Goal: Find specific page/section: Find specific page/section

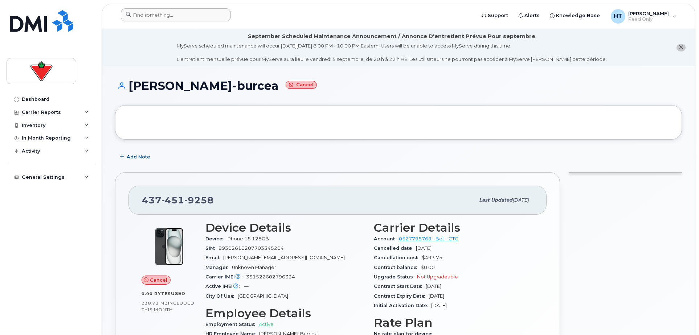
scroll to position [121, 0]
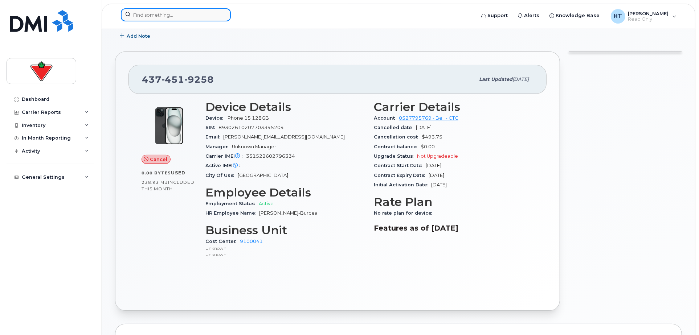
click at [195, 12] on input at bounding box center [176, 14] width 110 height 13
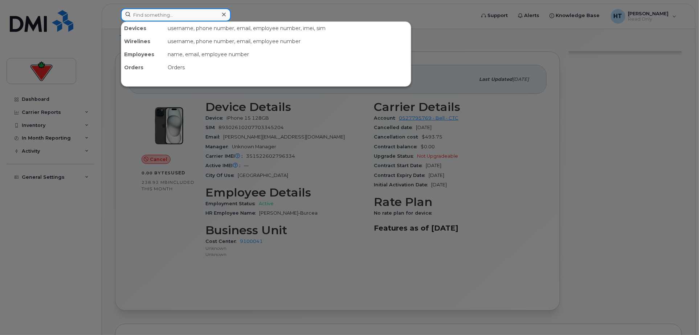
paste input "4374277760"
type input "4374277760"
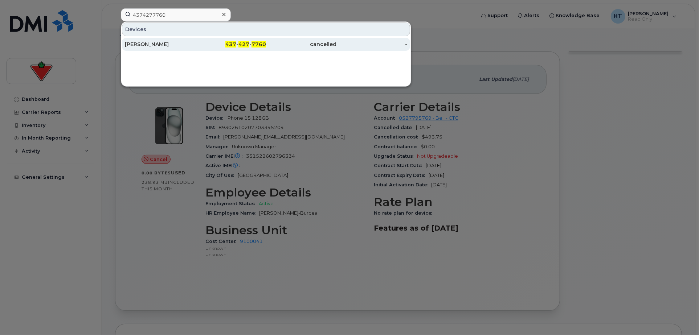
click at [157, 42] on div "Emma Cousineau" at bounding box center [160, 44] width 71 height 7
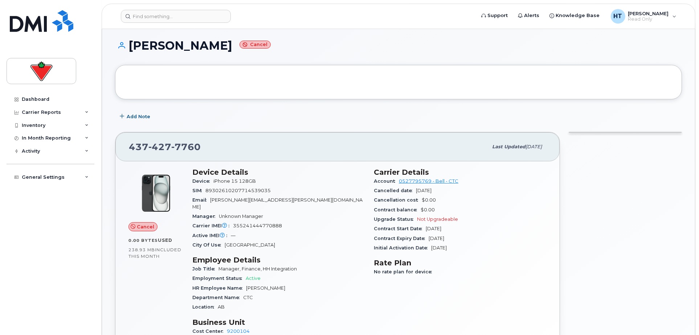
scroll to position [81, 0]
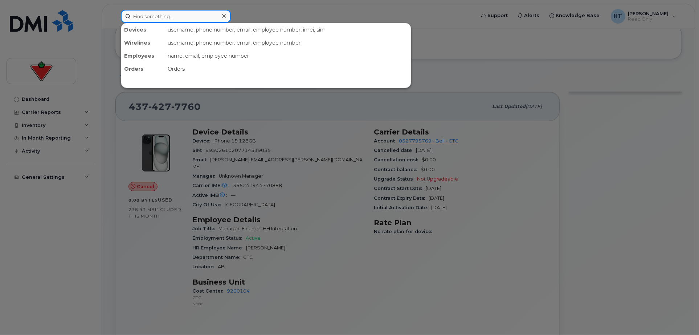
click at [154, 15] on input at bounding box center [176, 16] width 110 height 13
paste input "4169480329"
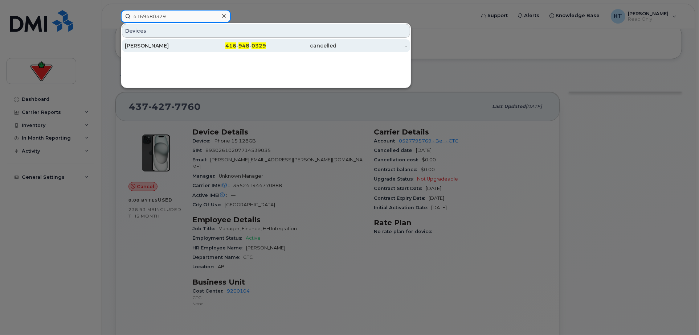
type input "4169480329"
click at [156, 45] on div "Christopher Pestano" at bounding box center [160, 45] width 71 height 7
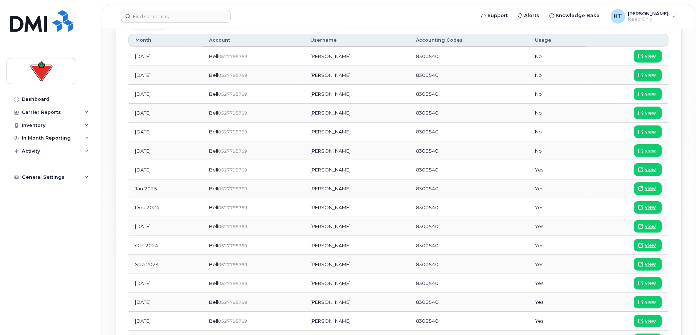
scroll to position [484, 0]
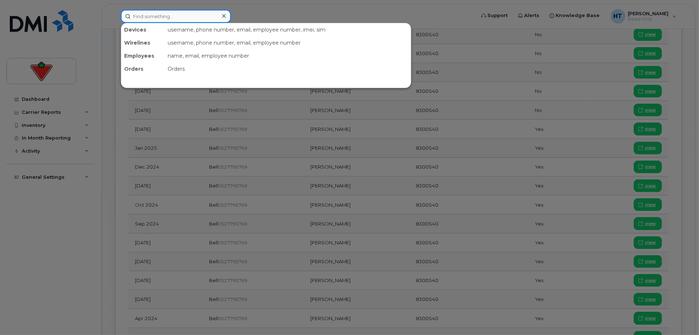
click at [146, 14] on input at bounding box center [176, 16] width 110 height 13
paste input "6473271852"
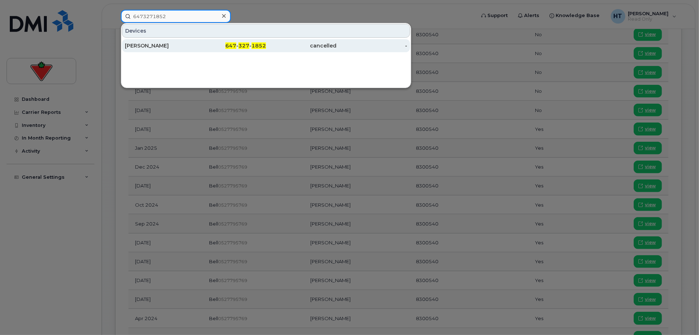
type input "6473271852"
click at [138, 45] on div "[PERSON_NAME]" at bounding box center [160, 45] width 71 height 7
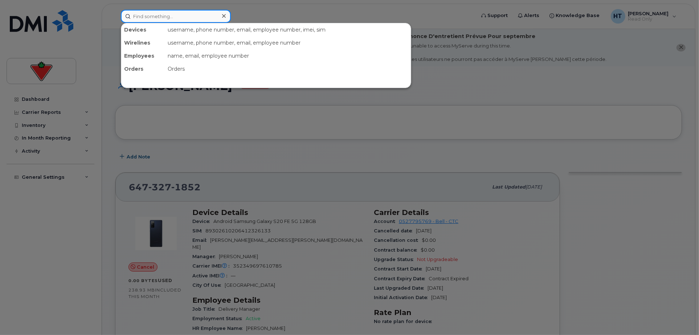
click at [175, 19] on input at bounding box center [176, 16] width 110 height 13
paste input "4034623353"
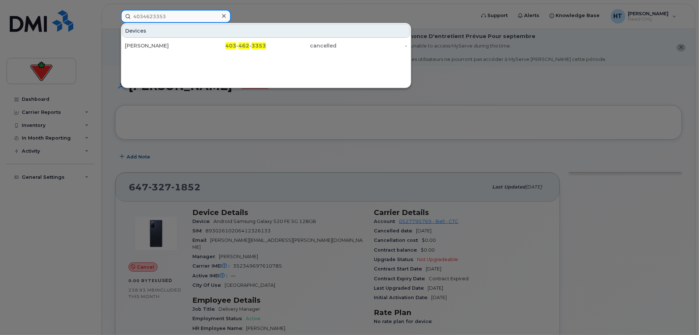
type input "4034623353"
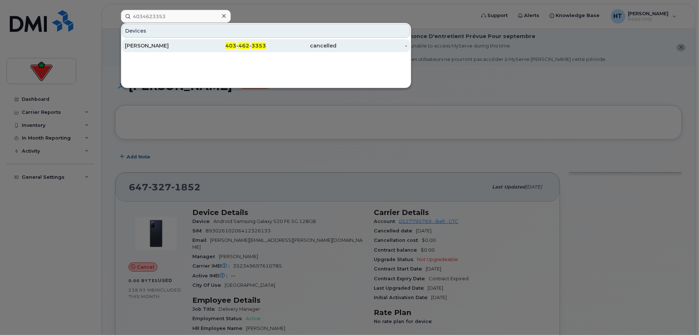
click at [162, 44] on div "Tanya Macintosh" at bounding box center [160, 45] width 71 height 7
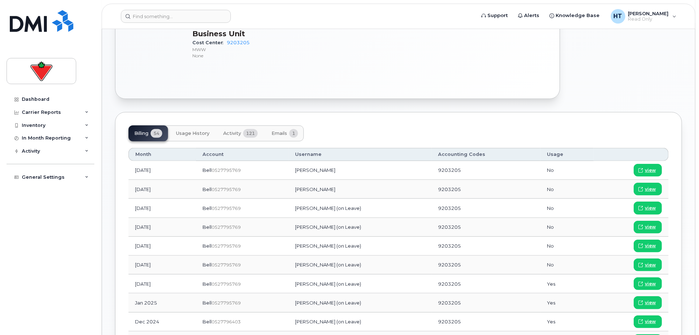
scroll to position [161, 0]
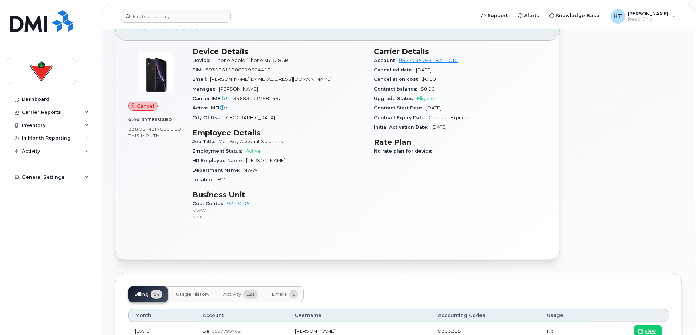
click at [161, 7] on header "Support Alerts Knowledge Base HT Heidi Tran Read Only English Français Sign out" at bounding box center [399, 16] width 594 height 25
click at [164, 16] on input at bounding box center [176, 16] width 110 height 13
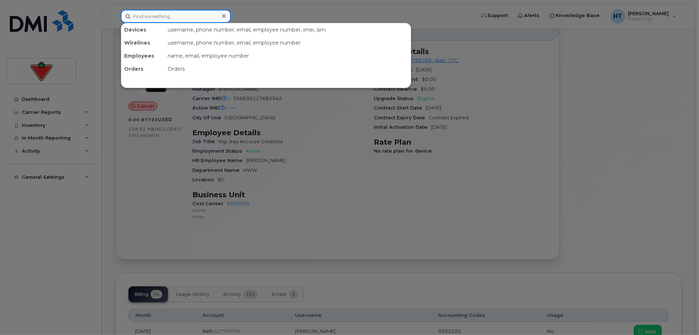
paste input "5142077008"
type input "5142077008"
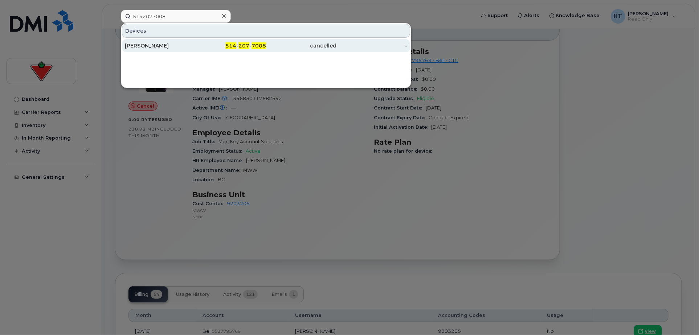
click at [144, 44] on div "Nancy Lindsay" at bounding box center [160, 45] width 71 height 7
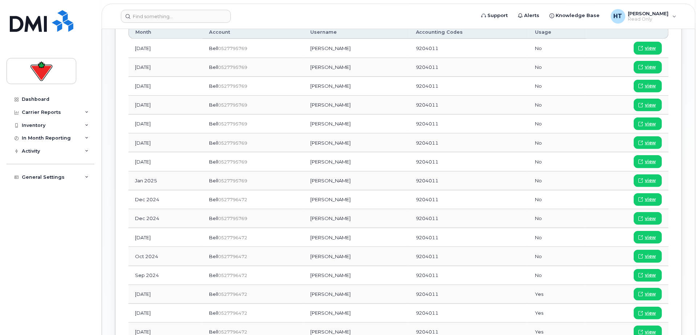
scroll to position [565, 0]
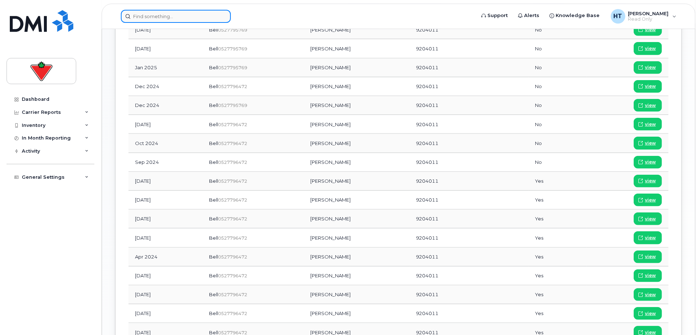
click at [140, 15] on input at bounding box center [176, 16] width 110 height 13
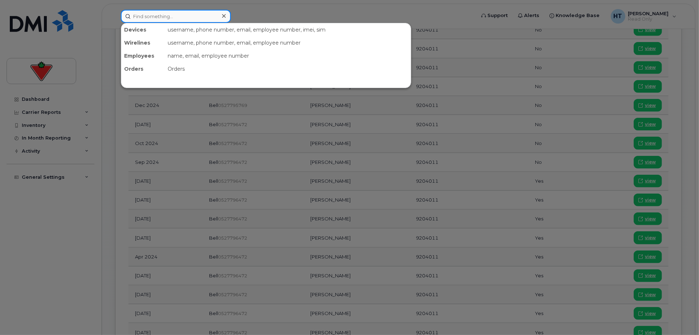
paste input "5147133894"
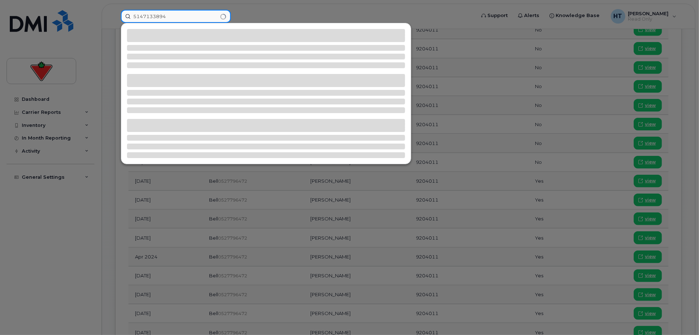
type input "5147133894"
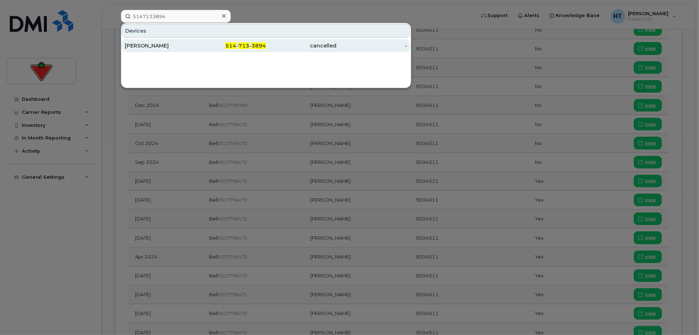
click at [175, 42] on div "Jean-claude Belanger" at bounding box center [160, 45] width 71 height 7
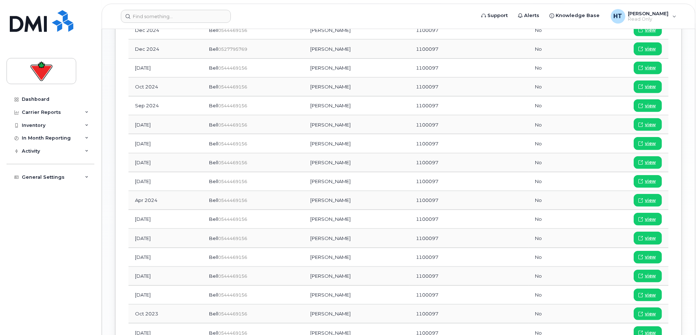
scroll to position [687, 0]
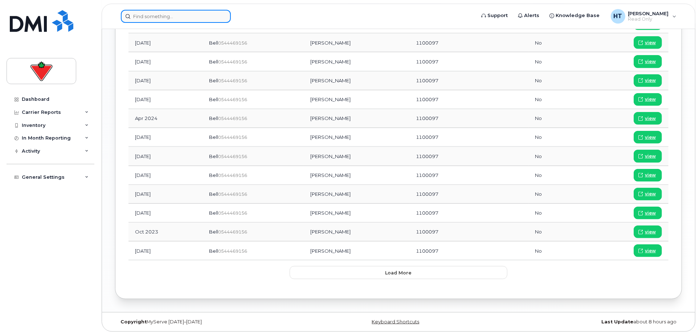
click at [190, 13] on input at bounding box center [176, 16] width 110 height 13
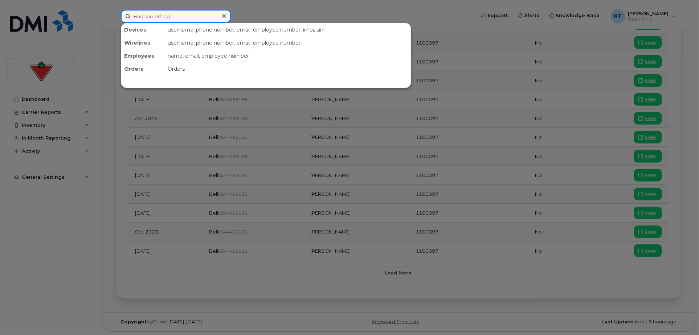
paste input "6473260602"
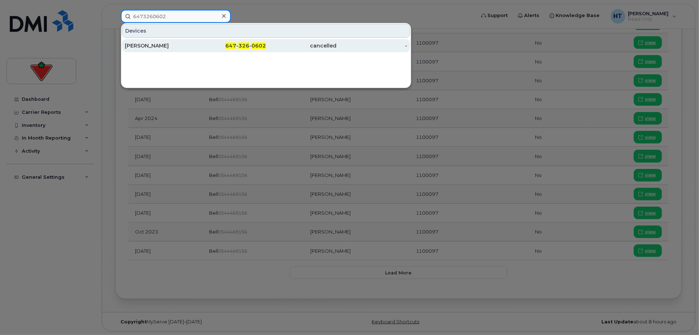
type input "6473260602"
click at [176, 43] on div "[PERSON_NAME]" at bounding box center [160, 45] width 71 height 7
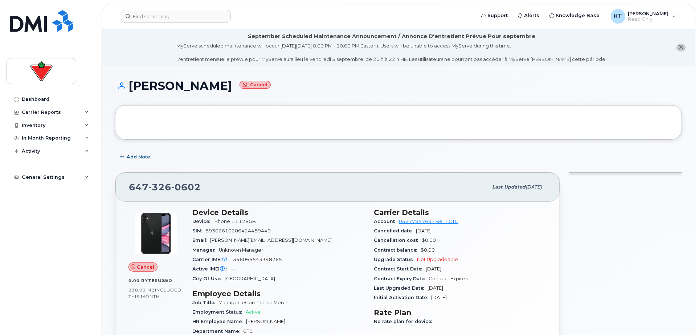
click at [666, 277] on div at bounding box center [626, 297] width 122 height 258
click at [184, 17] on input at bounding box center [176, 16] width 110 height 13
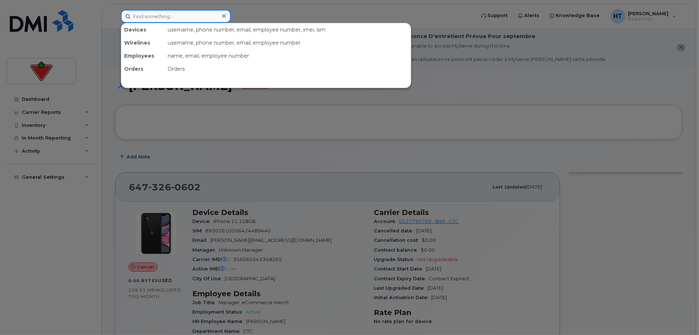
paste input "527795769"
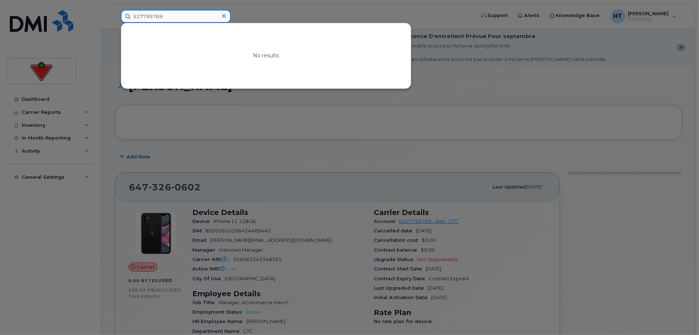
drag, startPoint x: 172, startPoint y: 15, endPoint x: 48, endPoint y: 11, distance: 124.6
click at [115, 11] on div "527795769 No results" at bounding box center [296, 16] width 362 height 13
paste input "6472025424"
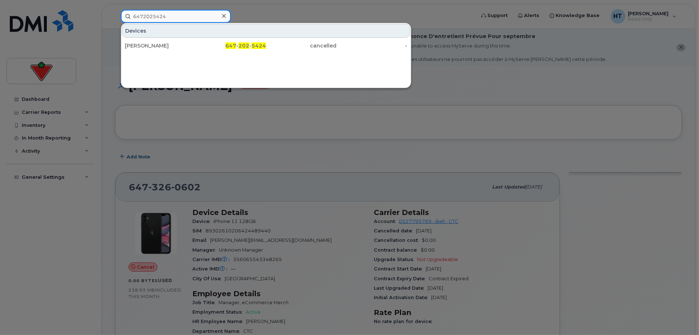
type input "6472025424"
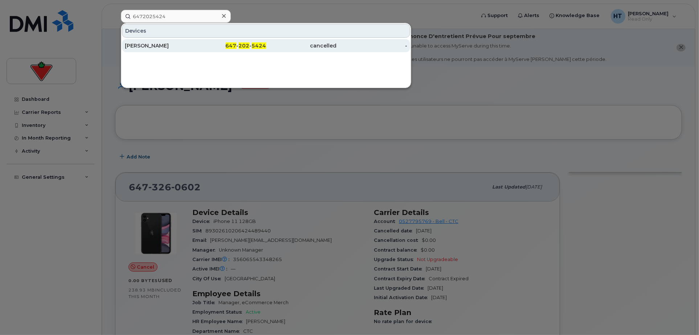
click at [145, 45] on div "[PERSON_NAME]" at bounding box center [160, 45] width 71 height 7
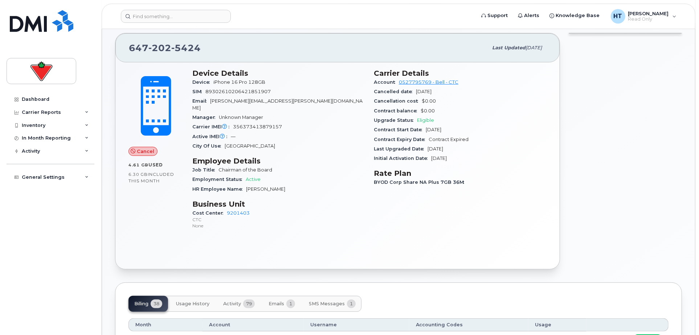
scroll to position [202, 0]
